Goal: Task Accomplishment & Management: Manage account settings

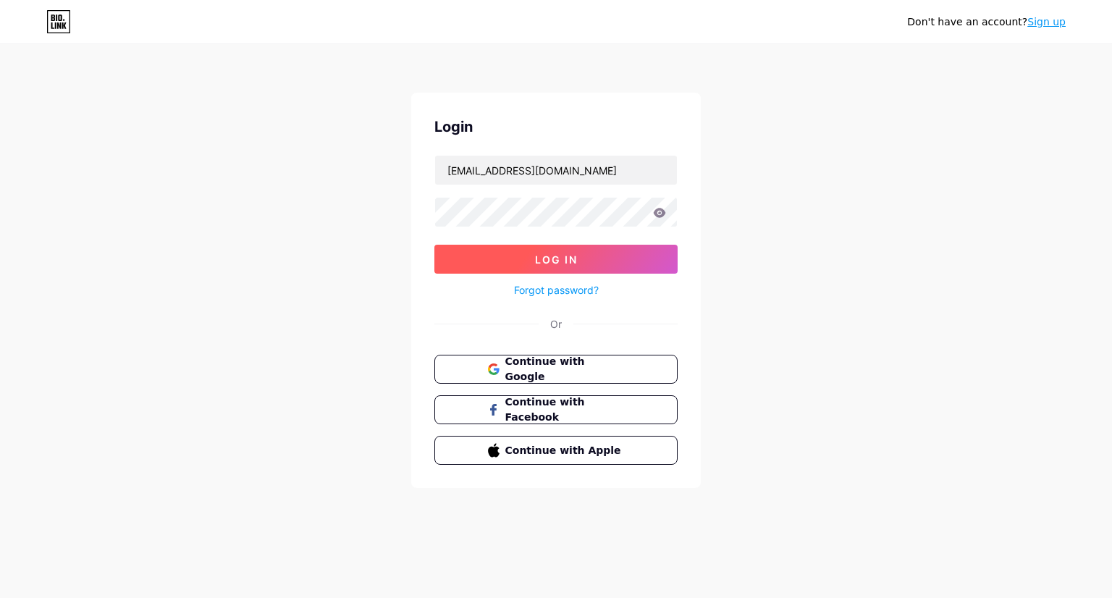
click at [598, 264] on button "Log In" at bounding box center [555, 259] width 243 height 29
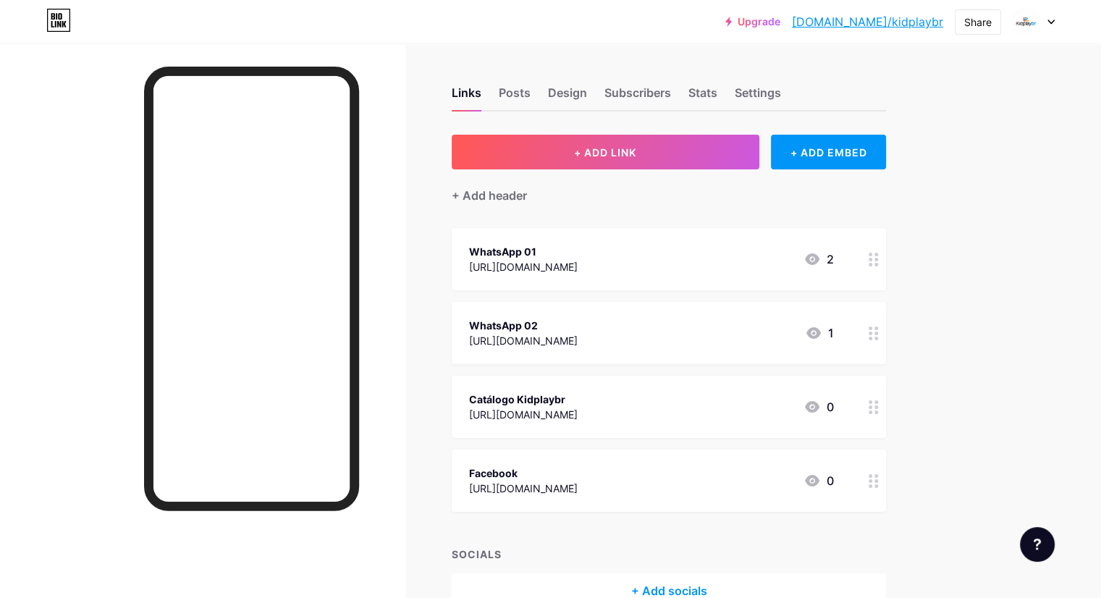
click at [947, 206] on div "Links Posts Design Subscribers Stats Settings + ADD LINK + ADD EMBED + Add head…" at bounding box center [473, 361] width 947 height 637
click at [576, 261] on div "[URL][DOMAIN_NAME]" at bounding box center [523, 266] width 109 height 15
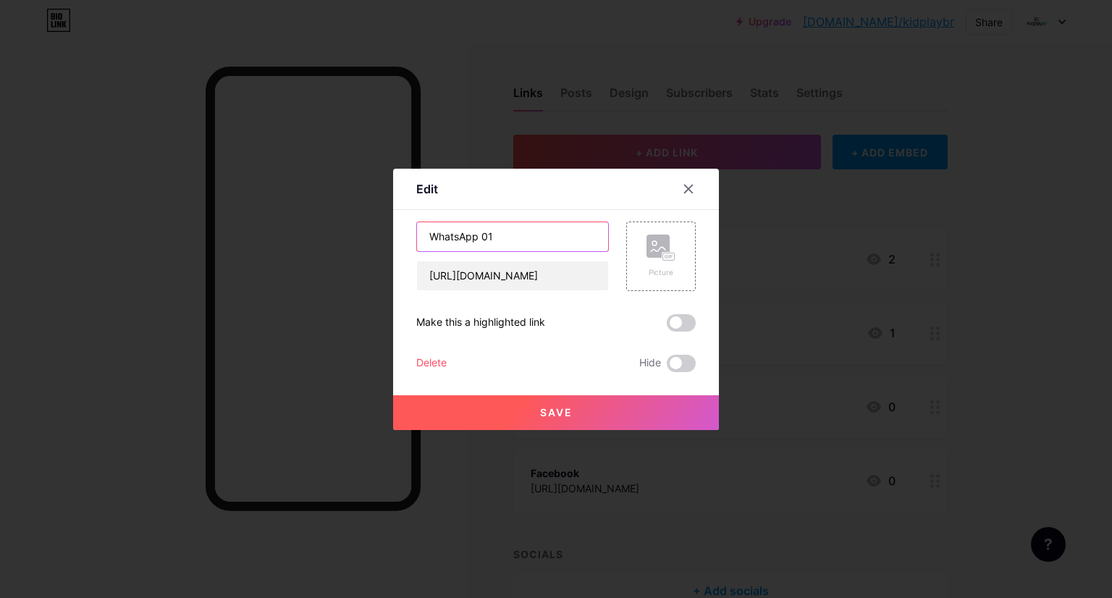
drag, startPoint x: 481, startPoint y: 237, endPoint x: 495, endPoint y: 237, distance: 14.5
click at [495, 237] on input "WhatsApp 01" at bounding box center [512, 236] width 191 height 29
type input "WhatsApp | [PERSON_NAME]"
click at [575, 409] on button "Save" at bounding box center [556, 412] width 326 height 35
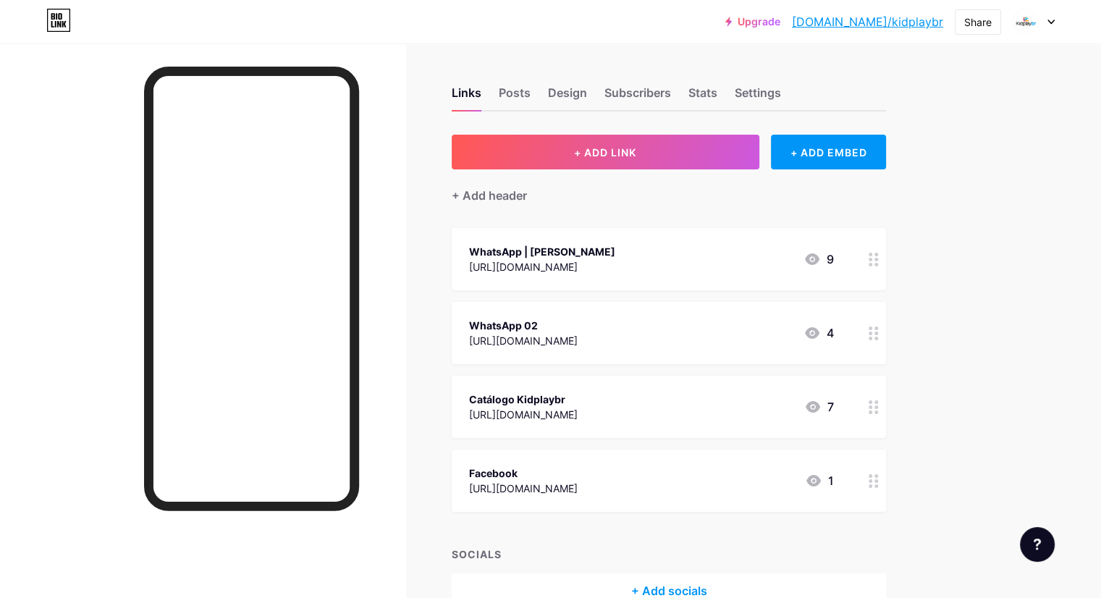
click at [645, 340] on div "WhatsApp 02 [URL][DOMAIN_NAME] 4" at bounding box center [651, 332] width 365 height 33
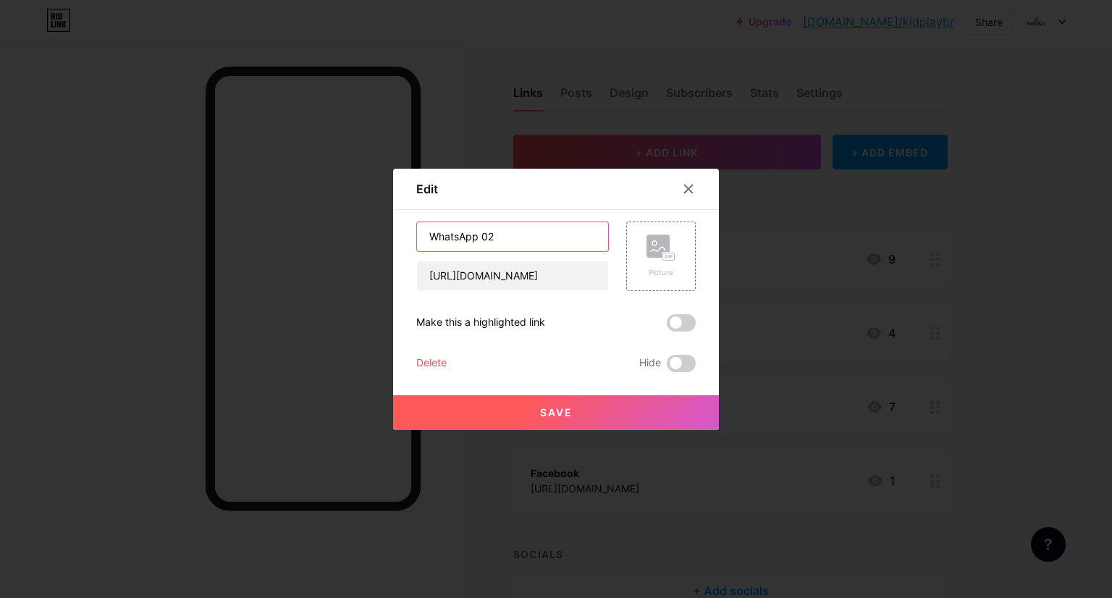
click at [505, 237] on input "WhatsApp 02" at bounding box center [512, 236] width 191 height 29
type input "WhatsApp | [PERSON_NAME]"
click at [582, 416] on button "Save" at bounding box center [556, 412] width 326 height 35
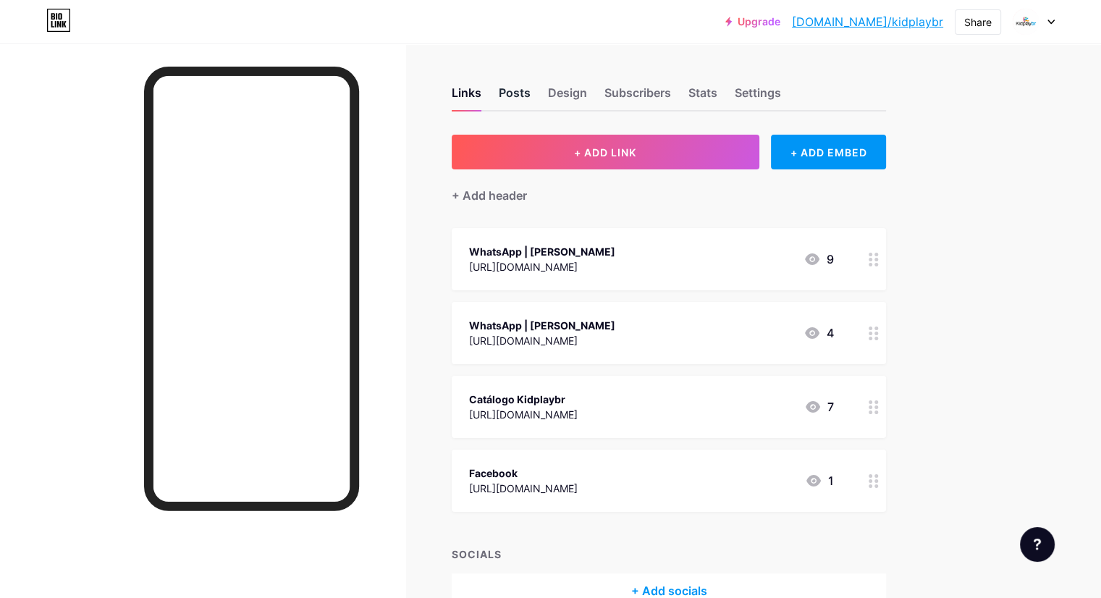
click at [531, 93] on div "Posts" at bounding box center [515, 97] width 32 height 26
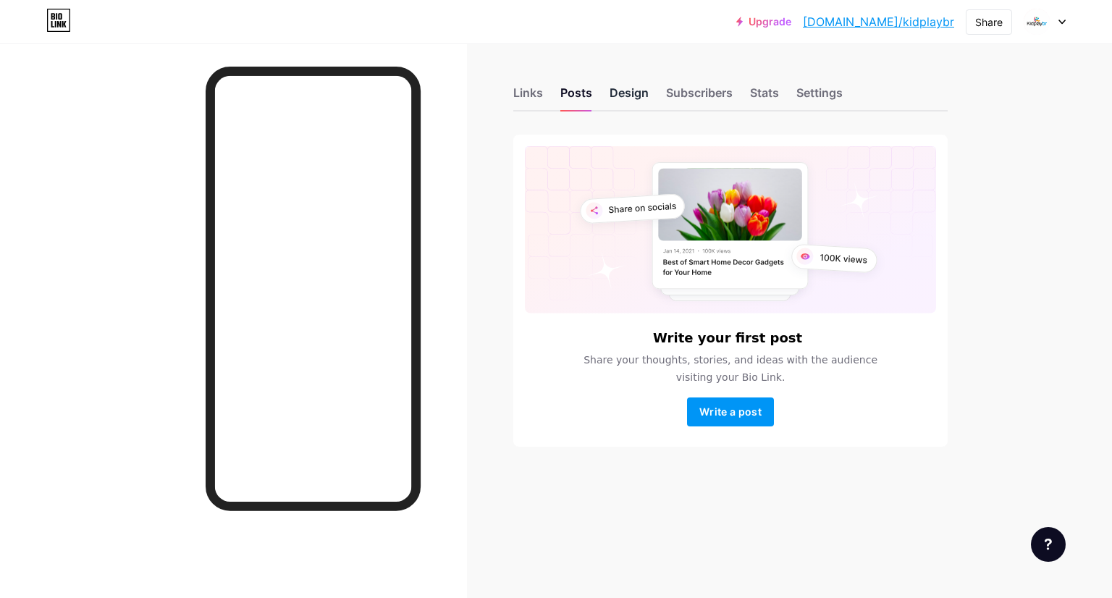
click at [625, 93] on div "Design" at bounding box center [629, 97] width 39 height 26
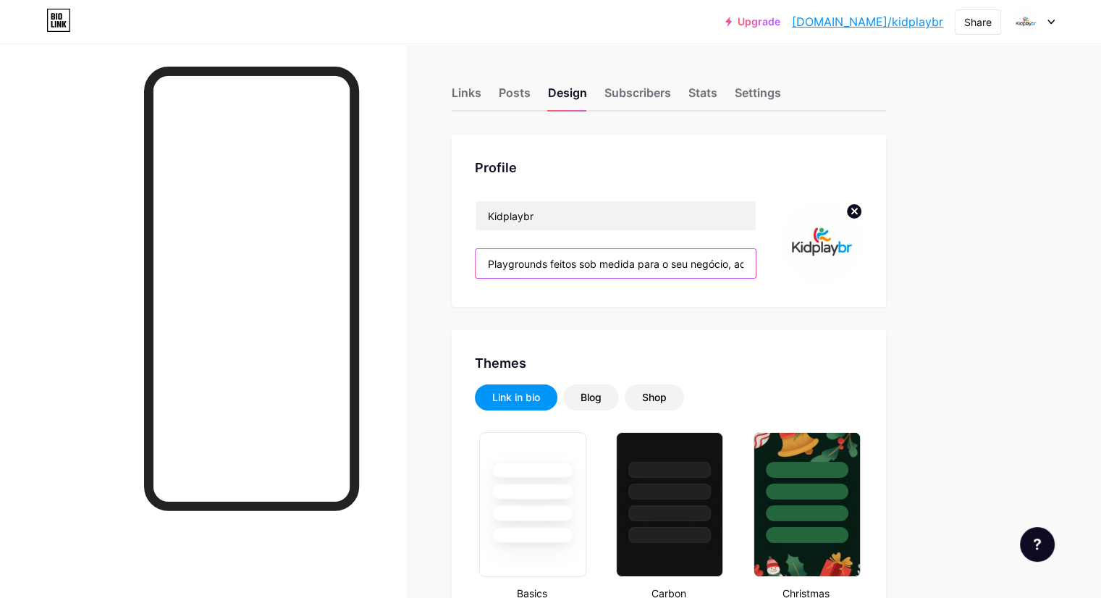
click at [740, 266] on input "Playgrounds feitos sob medida para o seu negócio, adaptados às necessidades do …" at bounding box center [616, 263] width 280 height 29
type input "#cee4ed"
type input "#333333"
type input "#000000"
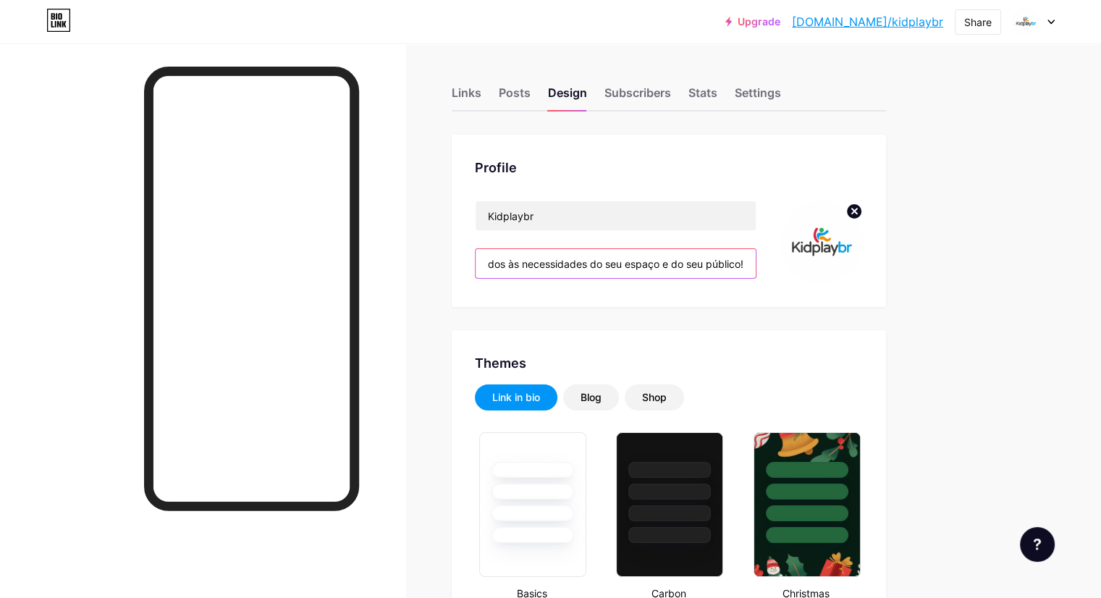
drag, startPoint x: 762, startPoint y: 258, endPoint x: 827, endPoint y: 258, distance: 65.2
click at [827, 258] on div "Kidplaybr Playgrounds feitos sob medida para o seu negócio, adaptados às necess…" at bounding box center [669, 242] width 388 height 83
click at [756, 267] on input "Playgrounds feitos sob medida para o seu negócio, adaptados às necessidades do …" at bounding box center [616, 263] width 280 height 29
click at [756, 261] on input "Playgrounds feitos sob medida para o seu negócio, adaptados às necessidades do …" at bounding box center [616, 263] width 280 height 29
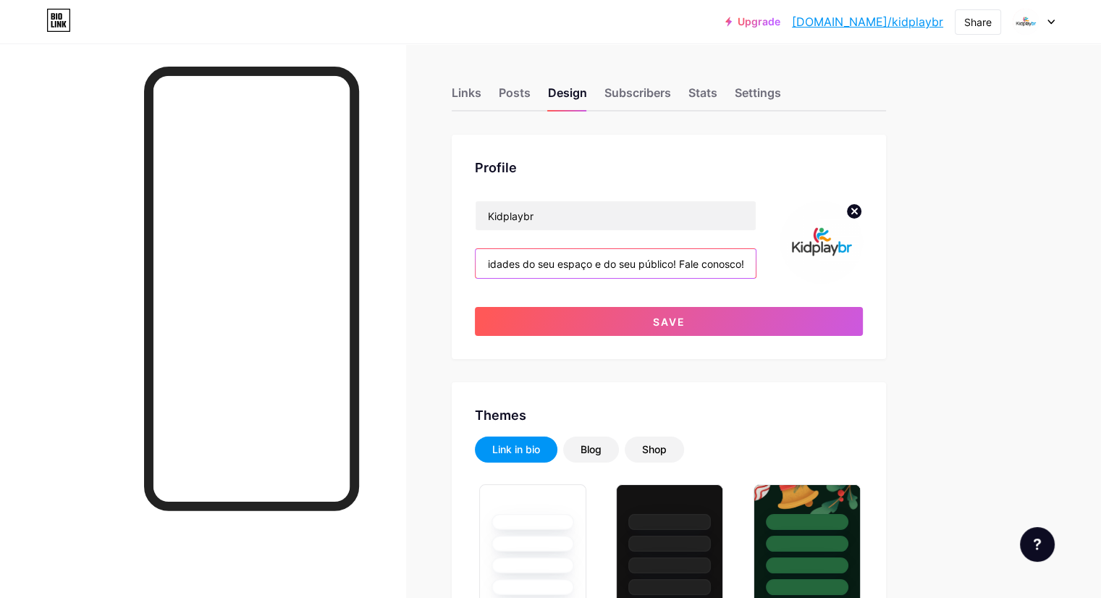
scroll to position [0, 350]
click at [736, 262] on input "Playgrounds feitos sob medida para o seu negócio, adaptados às necessidades do …" at bounding box center [616, 263] width 280 height 29
type input "Playgrounds feitos sob medida para o seu negócio, adaptados às necessidades do …"
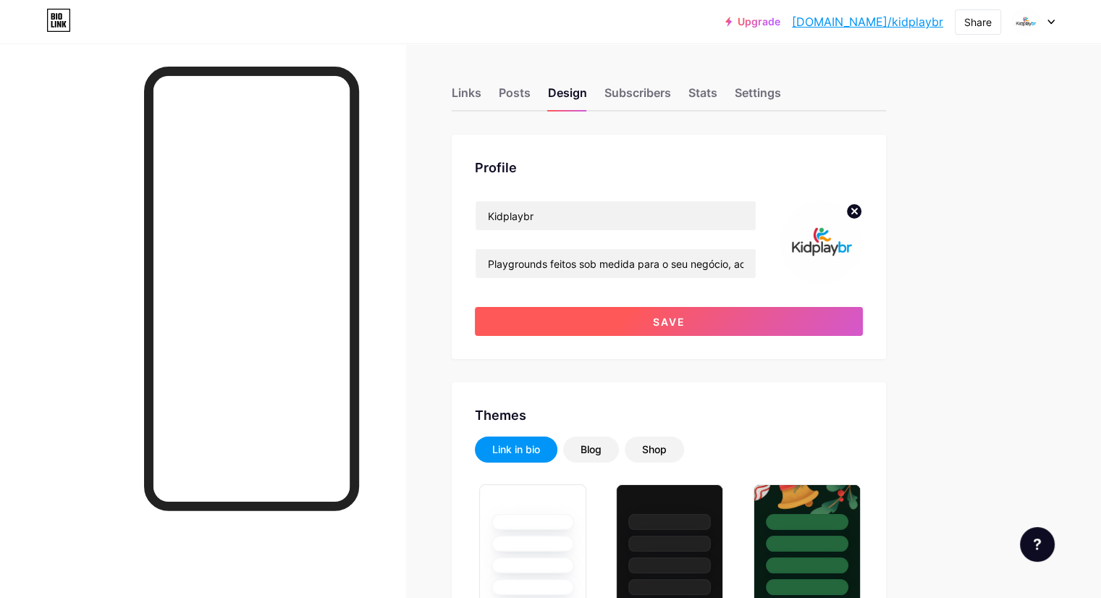
click at [801, 321] on button "Save" at bounding box center [669, 321] width 388 height 29
type input "#cee4ed"
